Goal: Task Accomplishment & Management: Complete application form

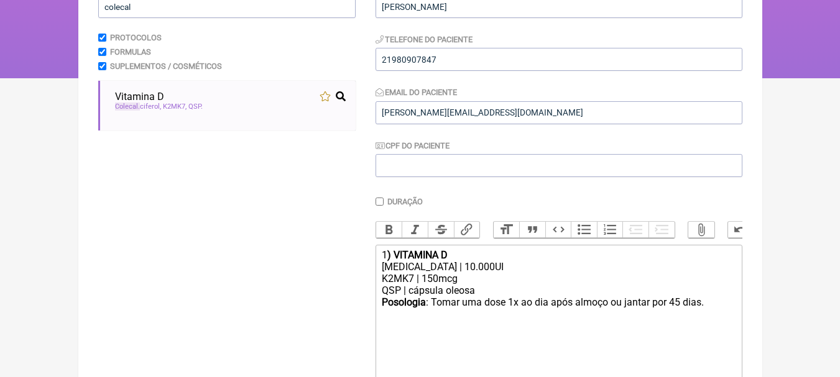
scroll to position [187, 0]
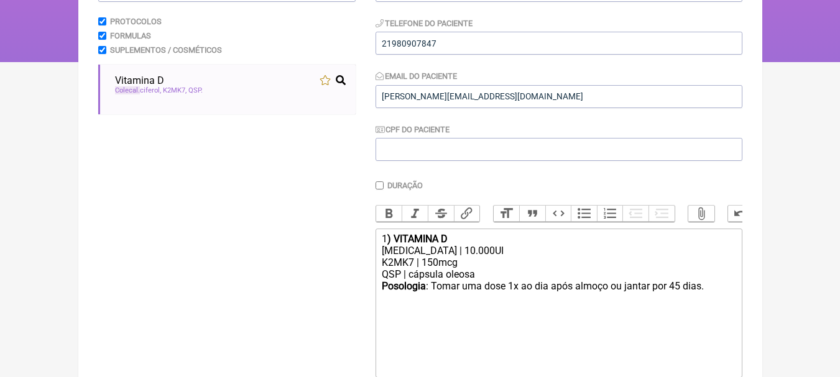
click at [558, 269] on div "K2MK7 | 150mcg" at bounding box center [558, 263] width 353 height 12
click at [489, 278] on div "QSP | cápsula oleosa" at bounding box center [558, 275] width 353 height 12
click at [508, 257] on div "[MEDICAL_DATA] | 10.000UI" at bounding box center [558, 251] width 353 height 12
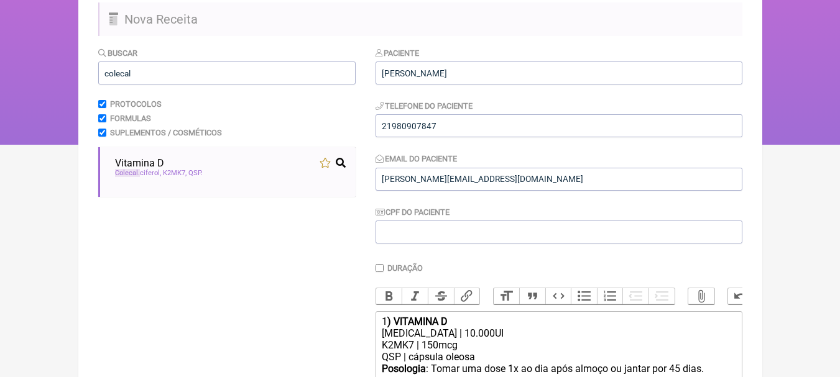
scroll to position [0, 0]
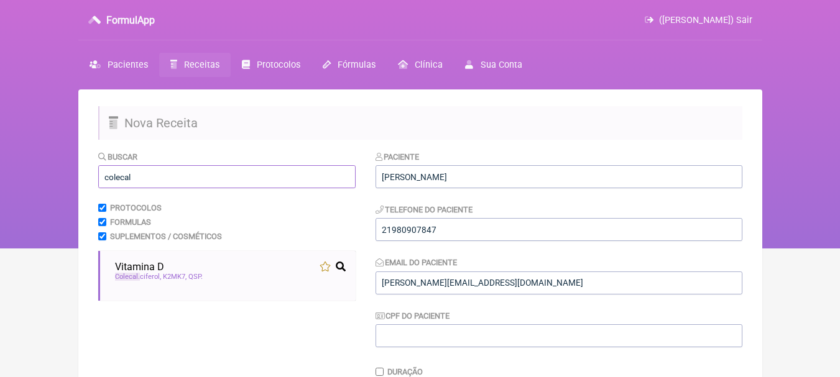
drag, startPoint x: 188, startPoint y: 174, endPoint x: 0, endPoint y: 168, distance: 188.5
click at [0, 172] on div "FormulApp ([PERSON_NAME]) Sair [GEOGRAPHIC_DATA] Receitas Protocolos Fórmulas […" at bounding box center [420, 124] width 840 height 249
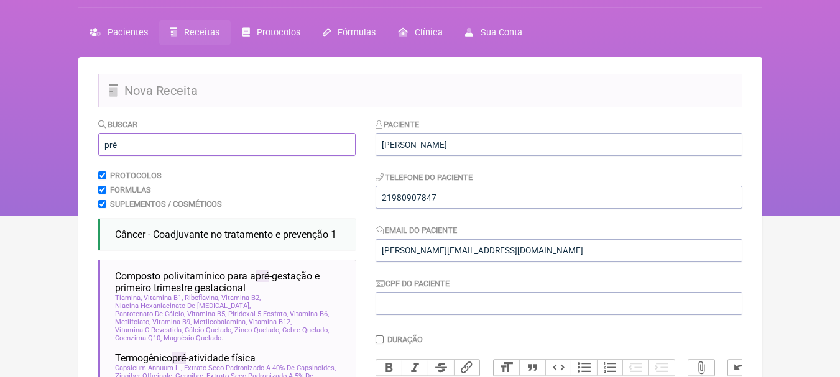
scroll to position [62, 0]
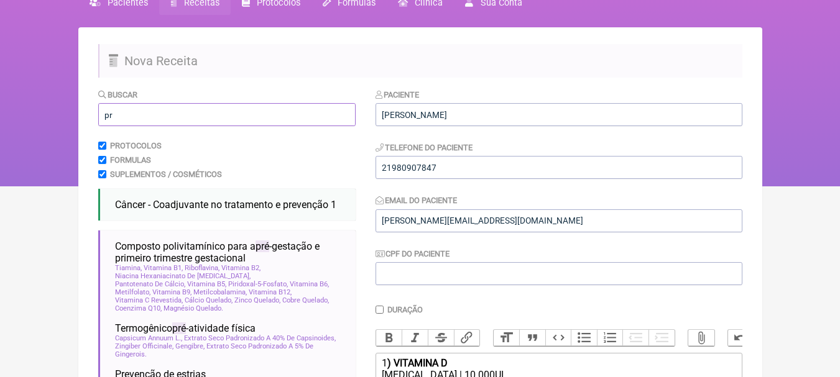
type input "p"
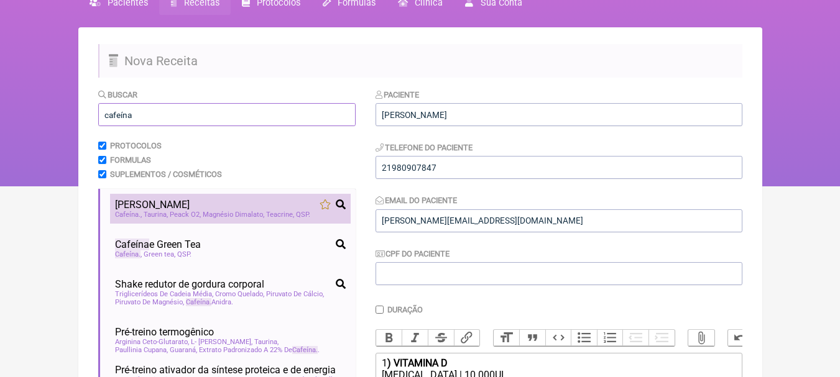
type input "cafeína"
click at [253, 208] on div "[PERSON_NAME]" at bounding box center [230, 205] width 231 height 12
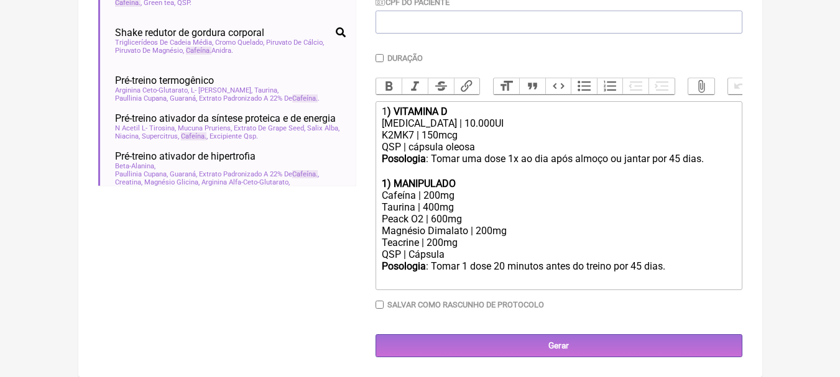
scroll to position [323, 0]
click at [387, 183] on strong "1) MANIPULADO" at bounding box center [419, 184] width 74 height 12
drag, startPoint x: 467, startPoint y: 187, endPoint x: 396, endPoint y: 181, distance: 71.1
click at [396, 181] on div "2 ) MANIPULADO" at bounding box center [558, 184] width 353 height 12
click at [458, 210] on div "Taurina | 400mg" at bounding box center [558, 207] width 353 height 12
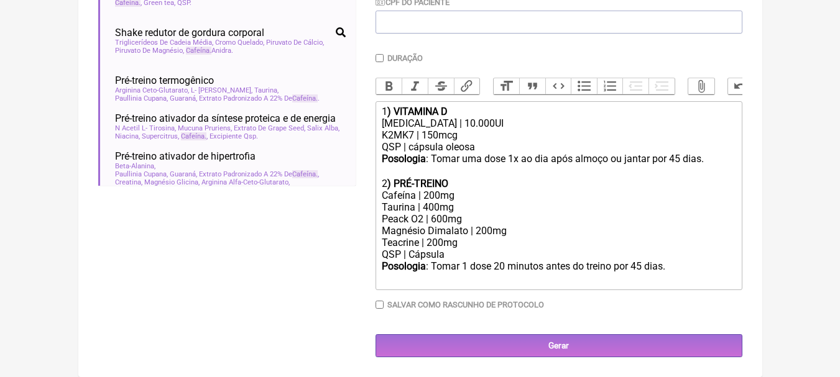
click at [463, 210] on div "Taurina | 400mg" at bounding box center [558, 207] width 353 height 12
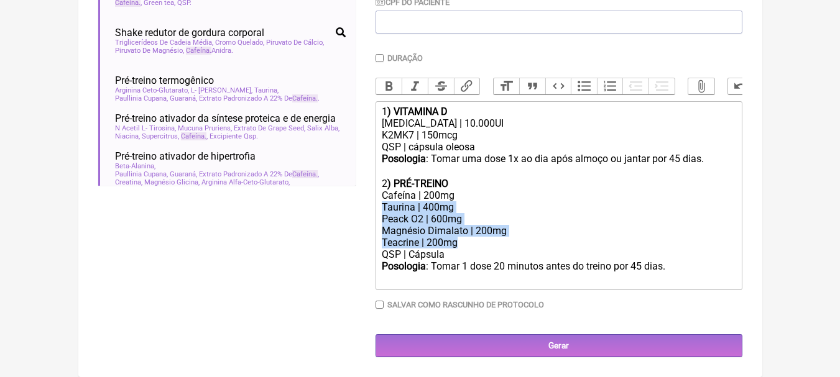
drag, startPoint x: 468, startPoint y: 245, endPoint x: 369, endPoint y: 209, distance: 105.2
click at [369, 209] on form "Buscar cafeína Protocolos Formulas Suplementos / Cosméticos Pré Treino Cafeína …" at bounding box center [420, 96] width 644 height 521
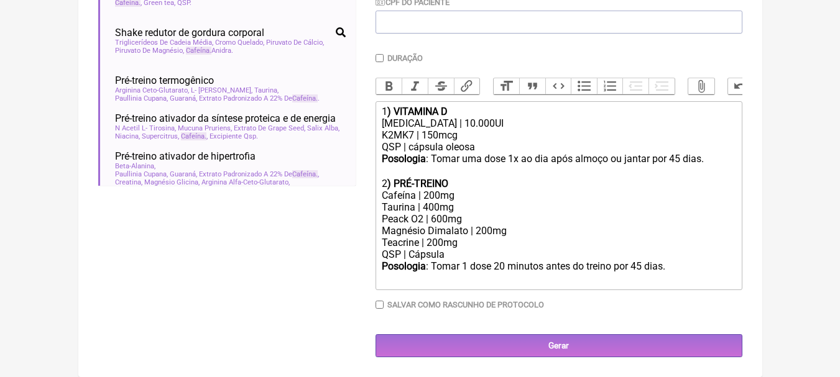
scroll to position [288, 0]
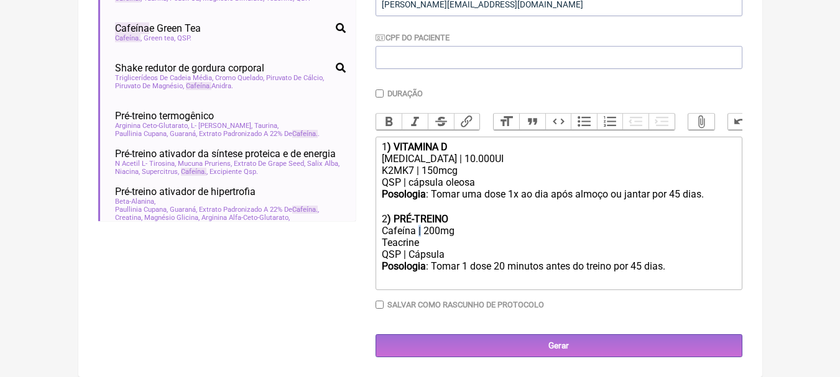
copy div "|"
paste trix-editor "|"
click at [491, 231] on div "Cafeína | 200mg" at bounding box center [558, 231] width 353 height 12
click at [641, 266] on div "Posologia : Tomar 1 dose 20 minutos antes do treino por 45 dias. ㅤ" at bounding box center [558, 273] width 353 height 25
type trix-editor "<div>1<strong>) VITAMINA D</strong></div><div>Colecalciferol | 10.000UI</div><d…"
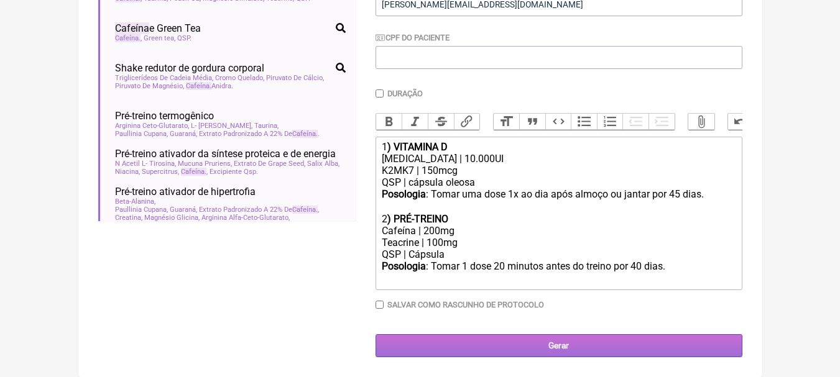
click at [522, 338] on input "Gerar" at bounding box center [559, 346] width 367 height 23
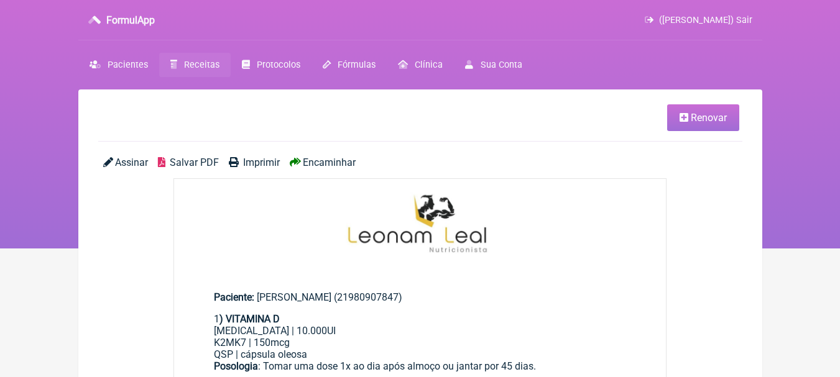
click at [184, 166] on span "Salvar PDF" at bounding box center [194, 163] width 49 height 12
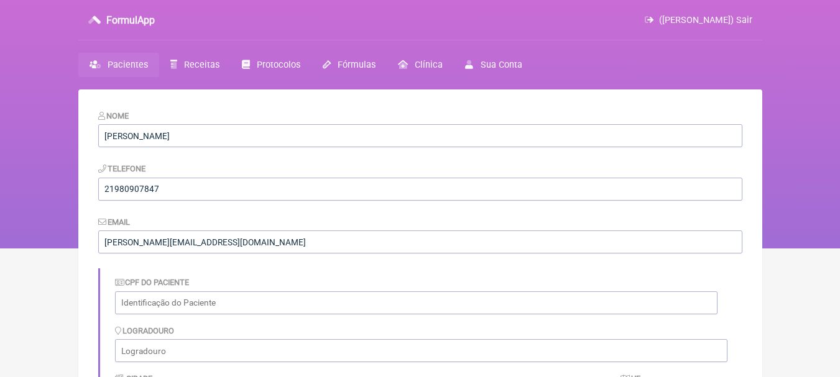
click at [132, 72] on link "Pacientes" at bounding box center [118, 65] width 81 height 24
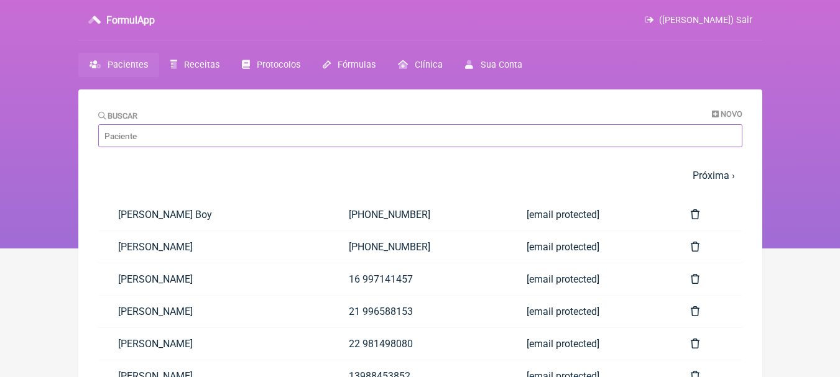
click at [222, 132] on input "Buscar" at bounding box center [420, 135] width 644 height 23
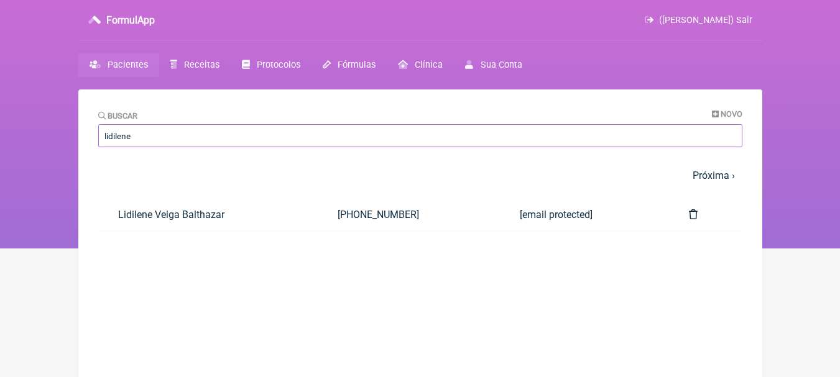
type input "lidilene"
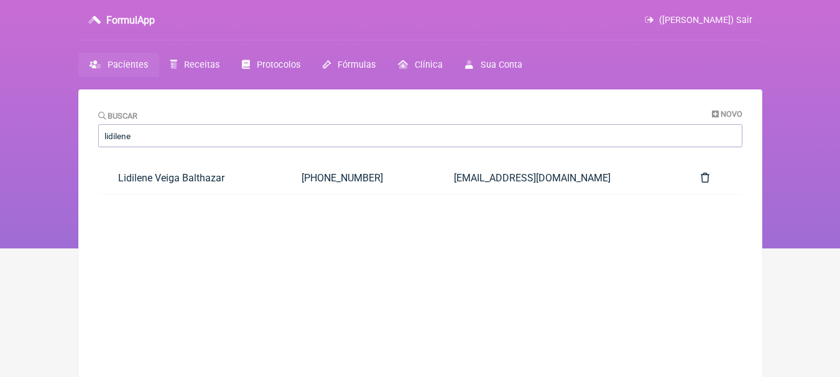
click at [218, 177] on link "Lidilene Veiga Balthazar" at bounding box center [189, 178] width 183 height 32
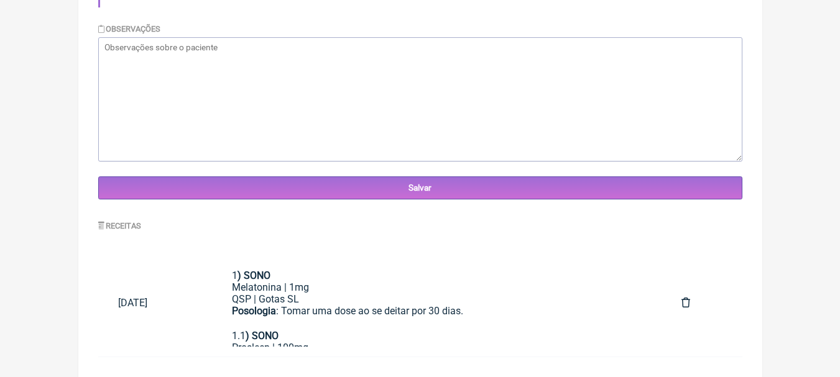
scroll to position [426, 0]
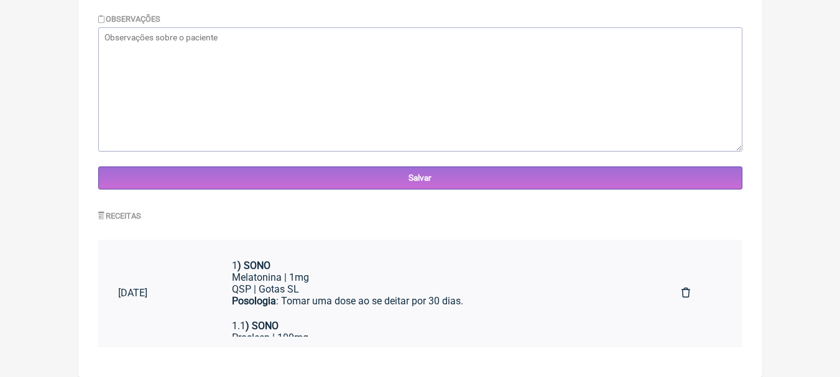
click at [336, 289] on div "1 ) SONO Melatonina | 1mg QSP | Gotas SL Posologia : Tomar uma dose ao se deita…" at bounding box center [437, 290] width 410 height 60
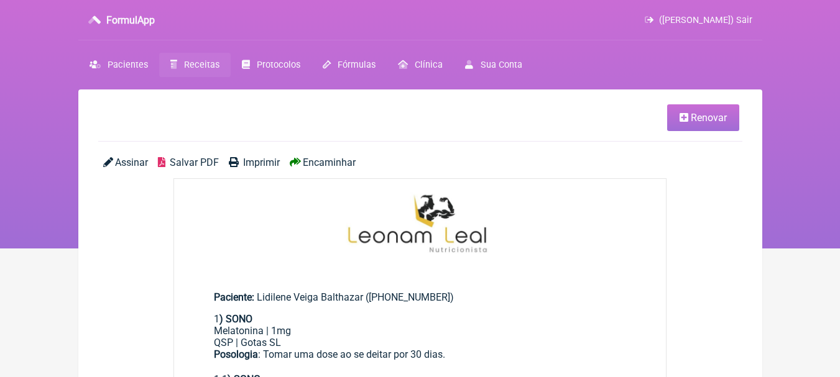
click at [693, 123] on span "Renovar" at bounding box center [709, 118] width 36 height 12
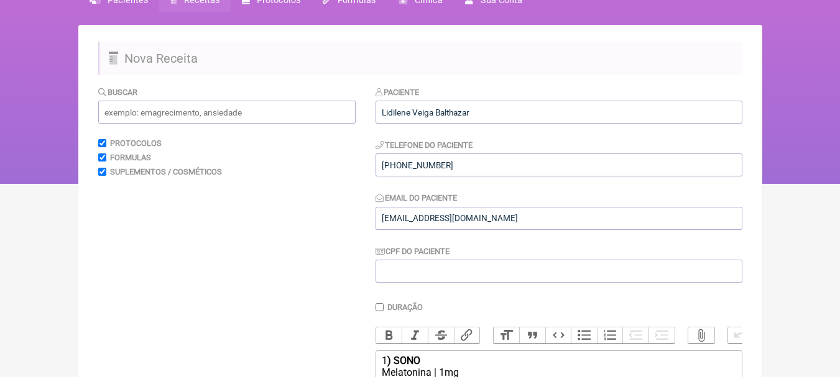
scroll to position [288, 0]
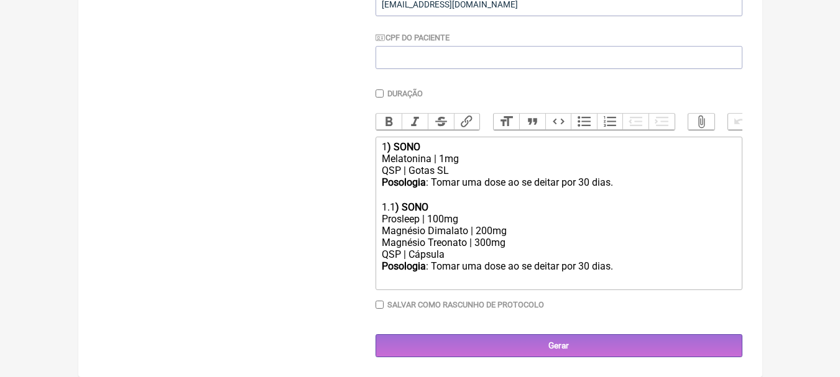
click at [440, 218] on div "Prosleep | 100mg" at bounding box center [558, 219] width 353 height 12
click at [434, 155] on div "1 ) SONO Melatonina | 1mg QSP | Gotas SL Posologia : Tomar uma dose ao se deita…" at bounding box center [558, 171] width 353 height 60
click at [458, 157] on div "1 ) SONO Melatonina SR | 1mg QSP | Gotas SL Posologia : Tomar uma dose ao se de…" at bounding box center [558, 171] width 353 height 60
click at [460, 170] on div "1 ) SONO Melatonina SR | 3mg QSP | Gotas SL Posologia : Tomar uma dose ao se de…" at bounding box center [558, 171] width 353 height 60
type trix-editor "<div>1<strong>) SONO</strong><br>Melatonina SR | 3mg<br>QSP | Cápsula<br><stron…"
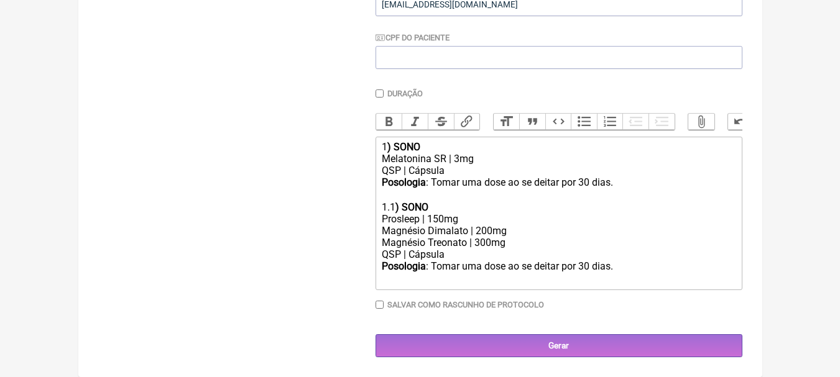
click at [219, 158] on div "Buscar Protocolos Formulas Suplementos / Cosméticos" at bounding box center [226, 115] width 257 height 486
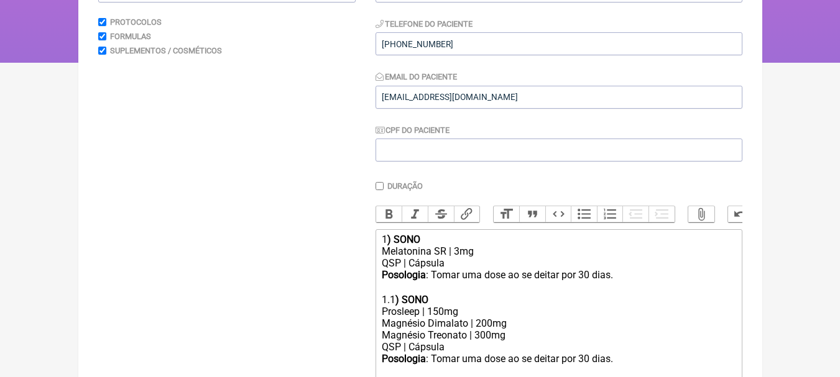
scroll to position [0, 0]
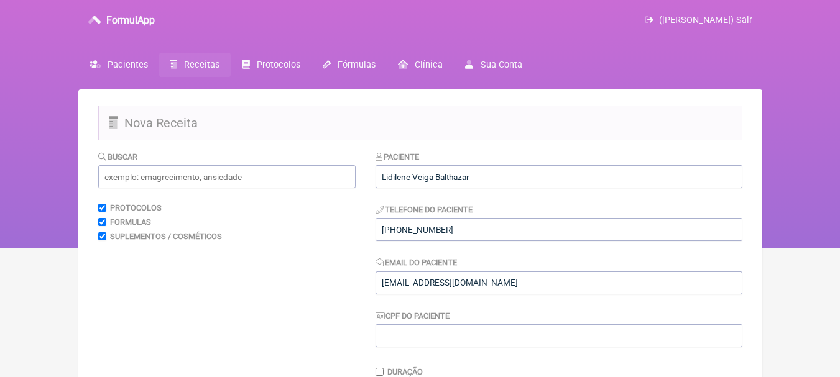
click at [205, 164] on div "Buscar" at bounding box center [226, 169] width 257 height 38
click at [220, 172] on input "text" at bounding box center [226, 176] width 257 height 23
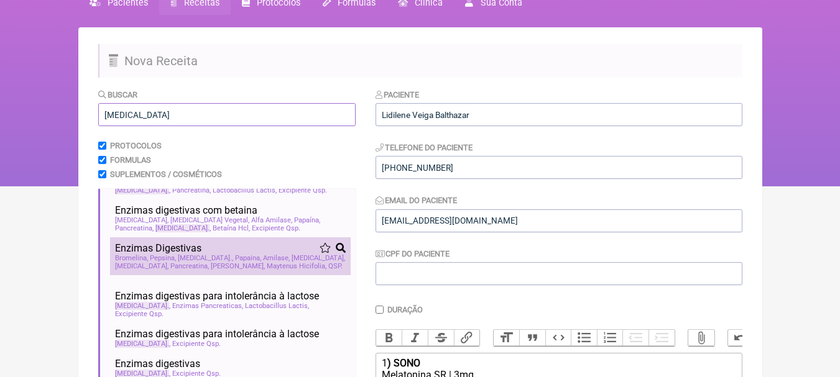
scroll to position [84, 0]
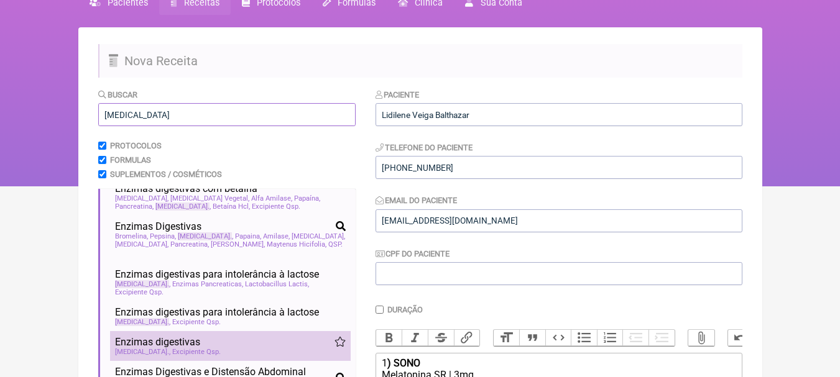
type input "lactase"
click at [246, 345] on div "Enzimas digestivas" at bounding box center [230, 342] width 231 height 12
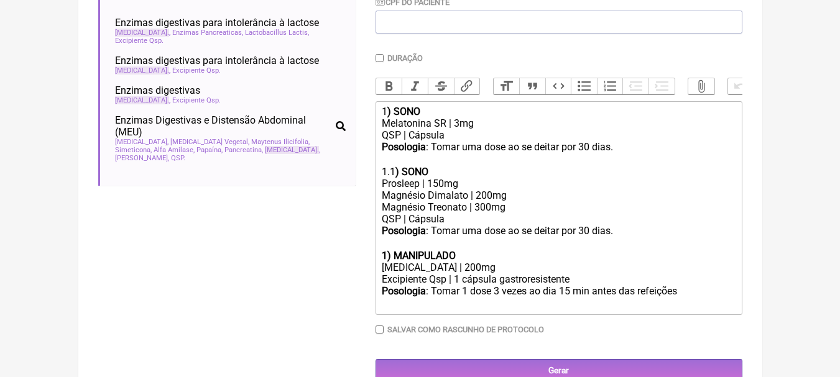
scroll to position [348, 0]
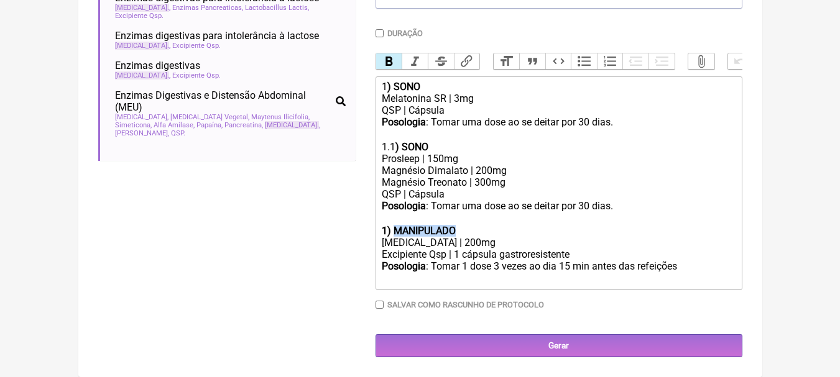
drag, startPoint x: 478, startPoint y: 231, endPoint x: 397, endPoint y: 233, distance: 80.2
click at [397, 233] on div "1) MANIPULADO" at bounding box center [558, 231] width 353 height 12
click at [388, 228] on strong "1) LACTASE" at bounding box center [425, 231] width 87 height 12
click at [479, 233] on div "2 ) LACTASE" at bounding box center [558, 231] width 353 height 12
click at [478, 243] on div "[MEDICAL_DATA] | 200mg" at bounding box center [558, 243] width 353 height 12
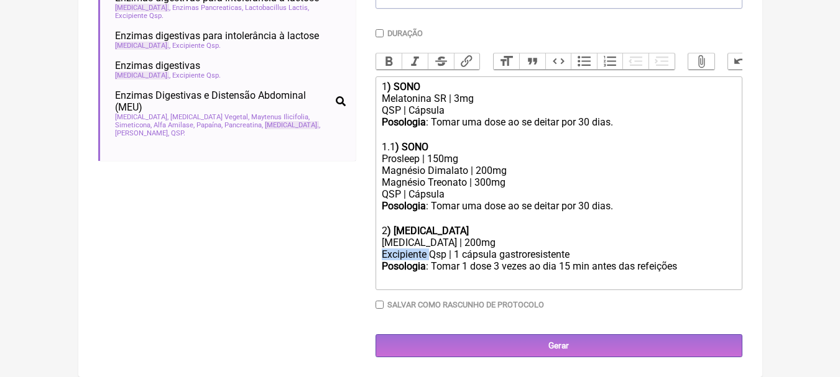
drag, startPoint x: 431, startPoint y: 256, endPoint x: 299, endPoint y: 252, distance: 131.9
click at [299, 252] on form "Buscar lactase Protocolos Formulas Suplementos / Cosméticos Enzimas digestivas …" at bounding box center [420, 85] width 644 height 546
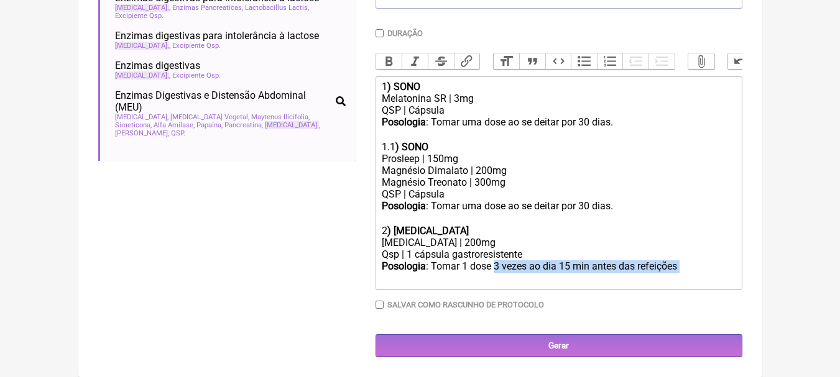
drag, startPoint x: 494, startPoint y: 266, endPoint x: 683, endPoint y: 269, distance: 189.1
click at [683, 269] on div "Posologia : Tomar 1 dose 3 vezes ao dia 15 min antes das refeições ㅤ" at bounding box center [558, 273] width 353 height 25
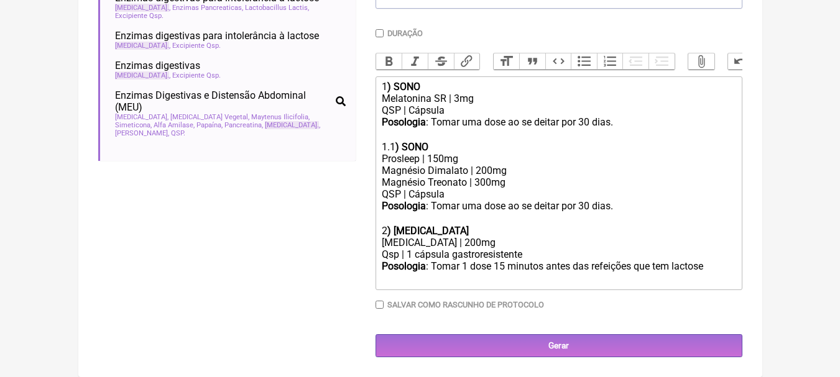
type trix-editor "<div>1<strong>) SONO</strong><br>Melatonina SR | 3mg<br>QSP | Cápsula<br><stron…"
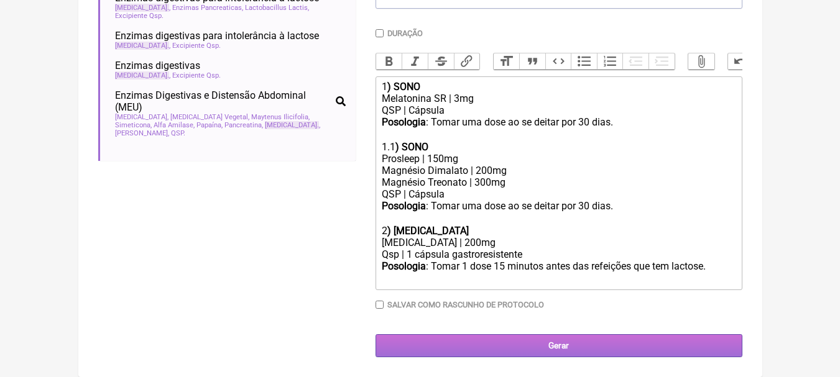
click at [587, 349] on input "Gerar" at bounding box center [559, 346] width 367 height 23
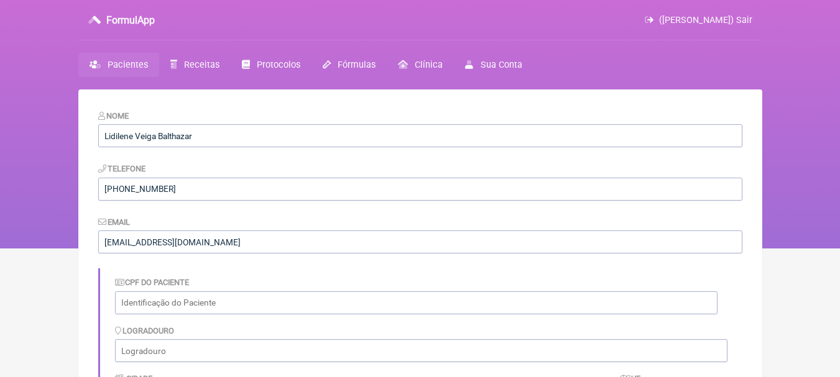
scroll to position [426, 0]
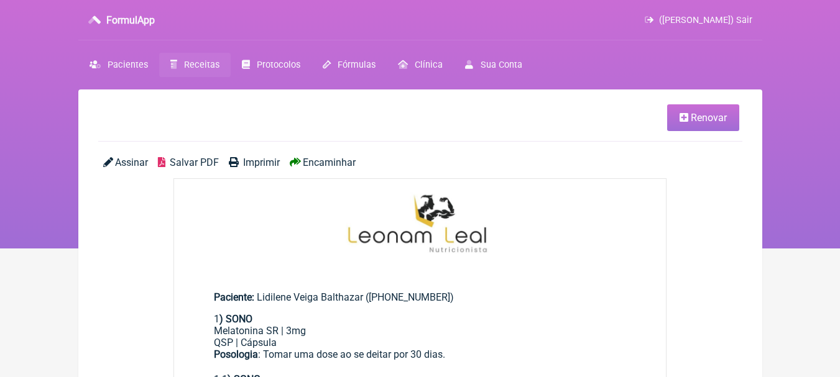
click at [206, 160] on span "Salvar PDF" at bounding box center [194, 163] width 49 height 12
